Goal: Navigation & Orientation: Find specific page/section

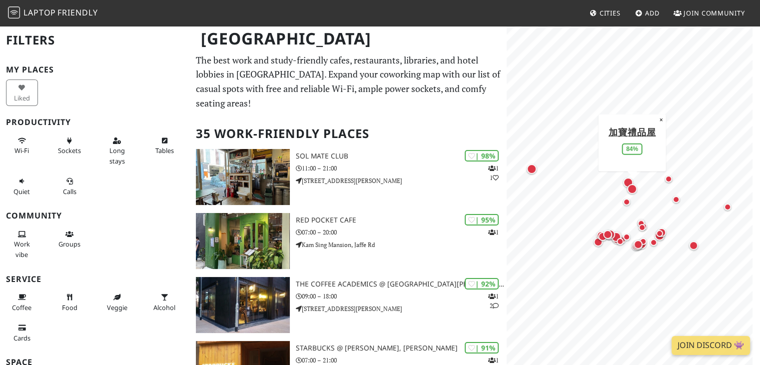
click at [634, 190] on div "Map marker" at bounding box center [632, 189] width 10 height 10
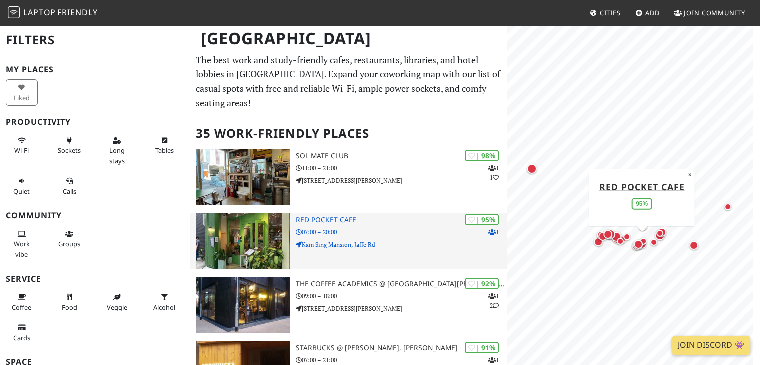
click at [338, 233] on p "07:00 – 20:00" at bounding box center [401, 231] width 211 height 9
